Goal: Task Accomplishment & Management: Manage account settings

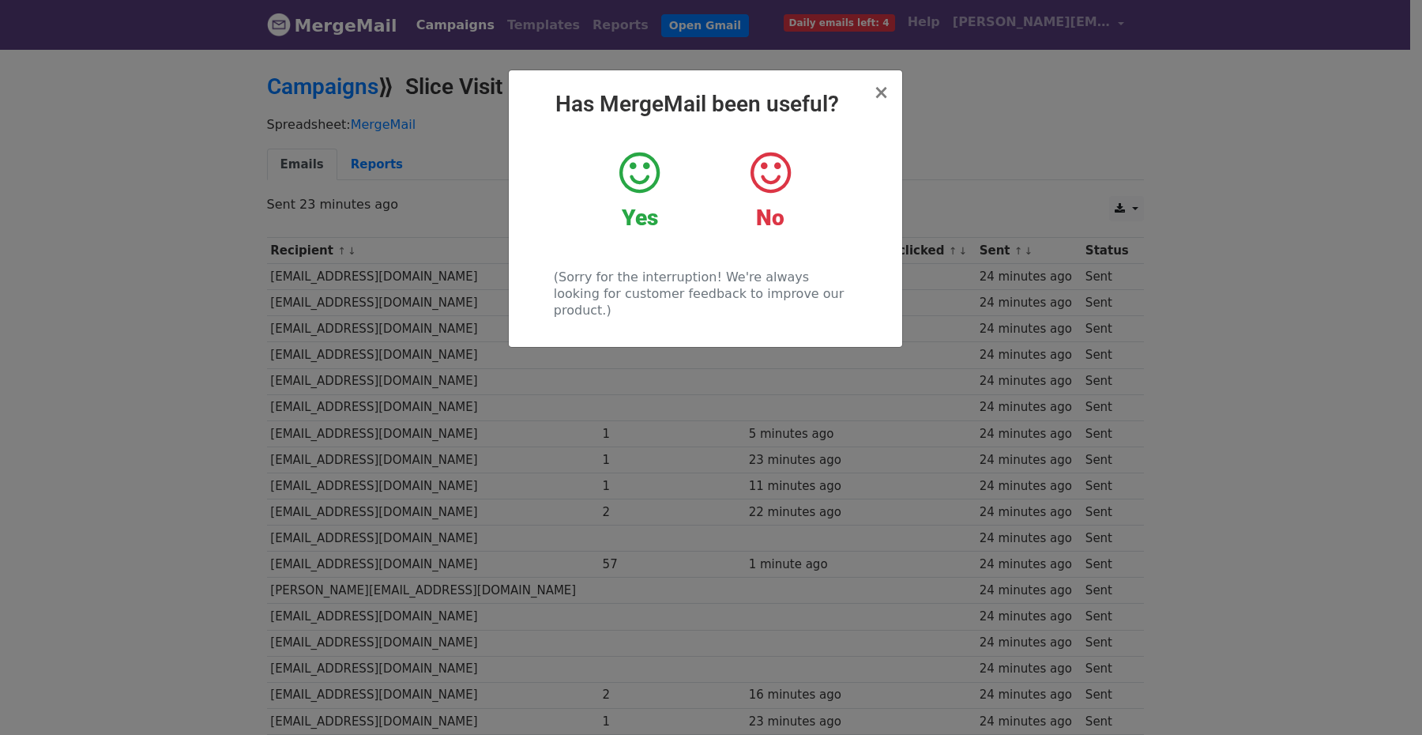
click at [630, 187] on icon at bounding box center [639, 172] width 40 height 47
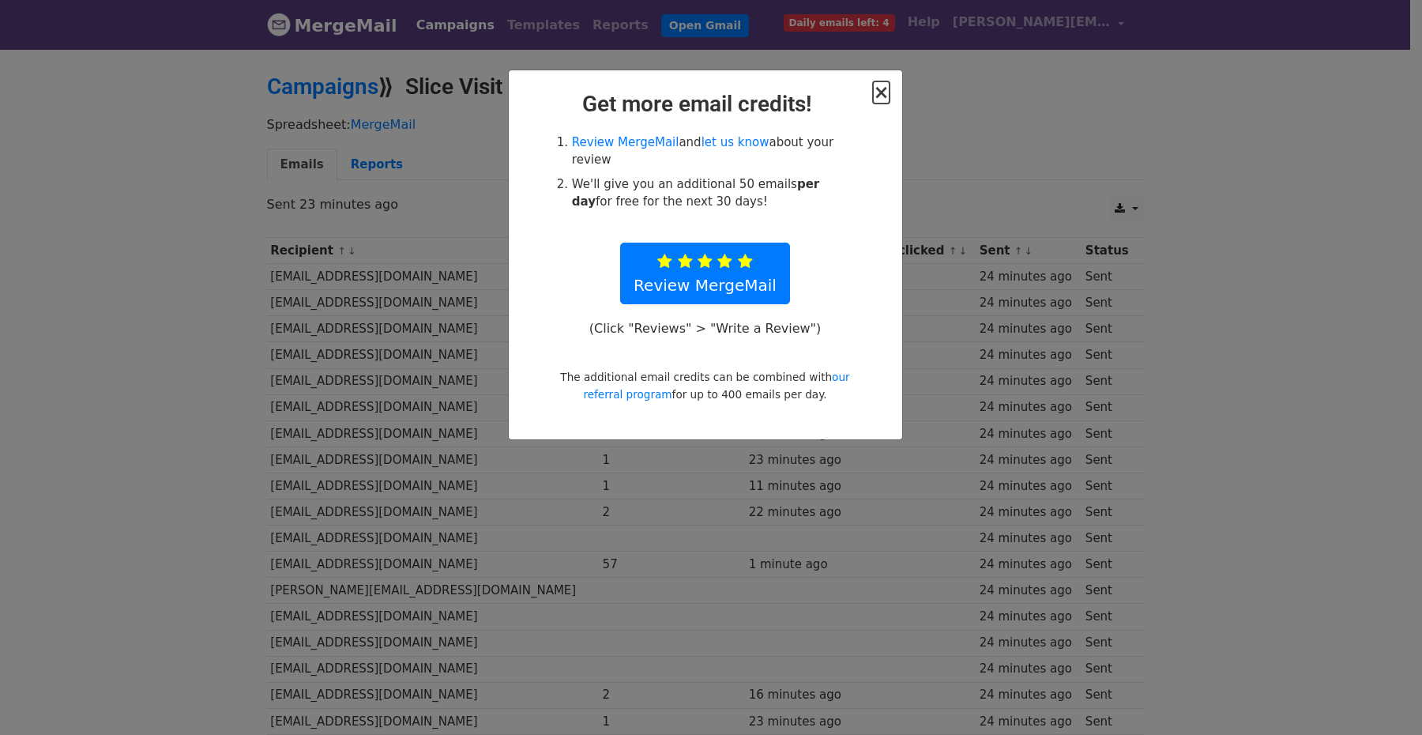
click at [882, 88] on span "×" at bounding box center [881, 92] width 16 height 22
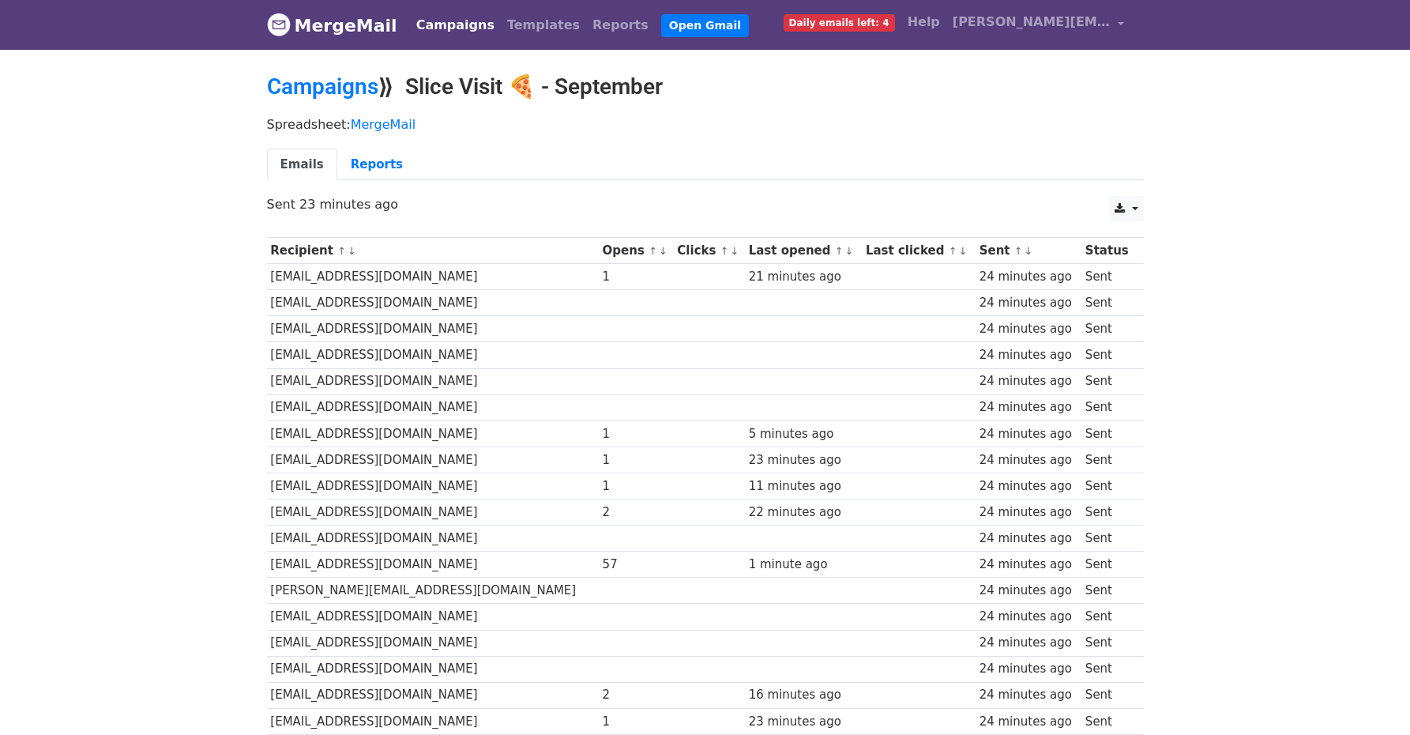
click at [649, 248] on small "↑ ↓" at bounding box center [657, 251] width 17 height 12
click at [649, 251] on link "↑" at bounding box center [653, 251] width 9 height 12
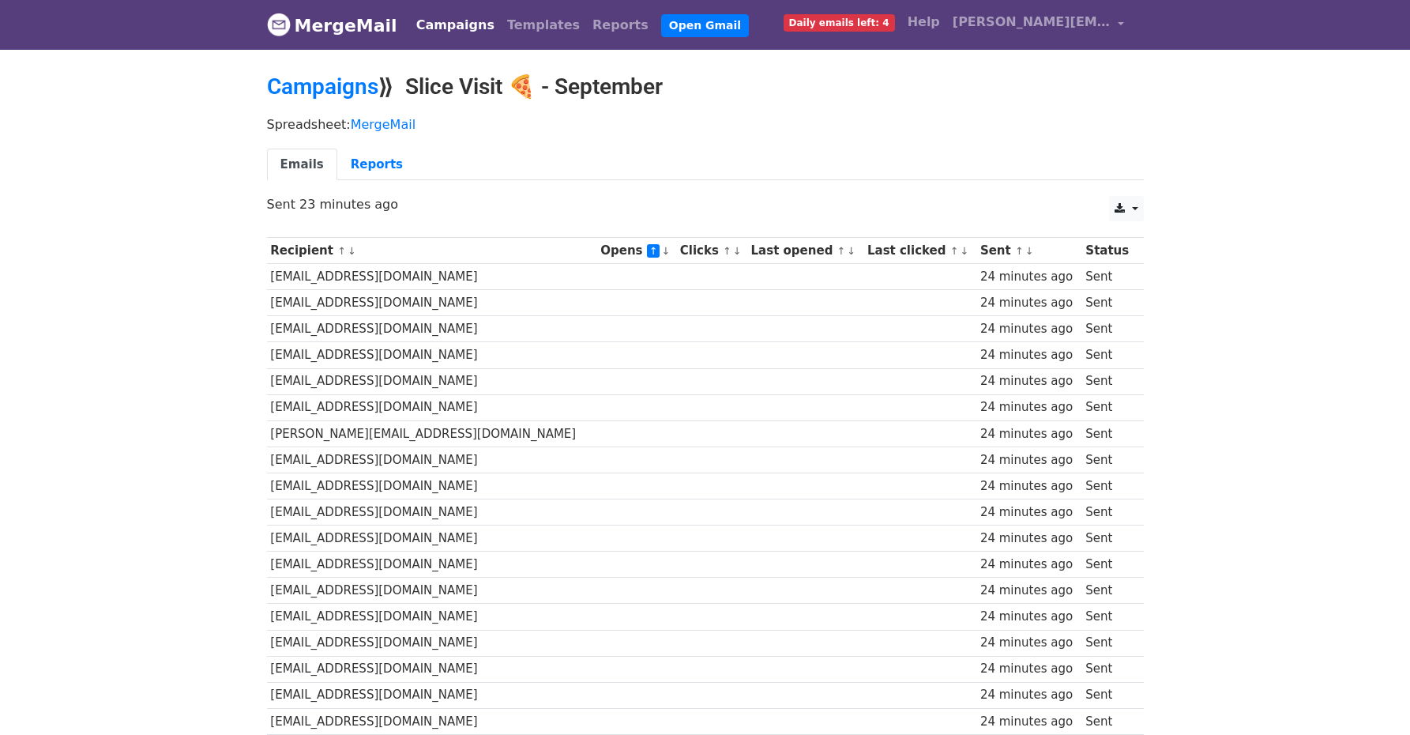
click at [647, 251] on link "↑" at bounding box center [653, 250] width 13 height 13
click at [649, 251] on link "↓" at bounding box center [653, 251] width 9 height 12
